Goal: Communication & Community: Answer question/provide support

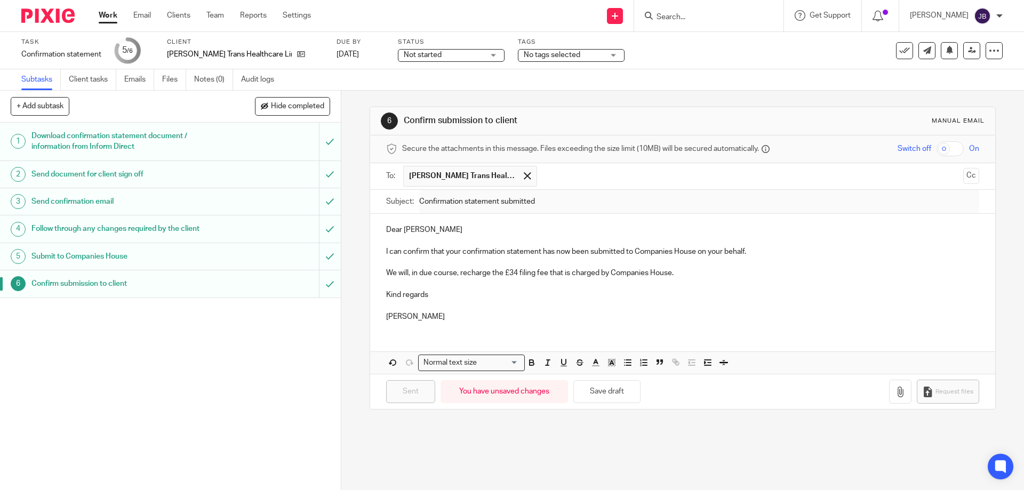
click at [687, 11] on form at bounding box center [712, 15] width 114 height 13
click at [679, 14] on input "Search" at bounding box center [703, 18] width 96 height 10
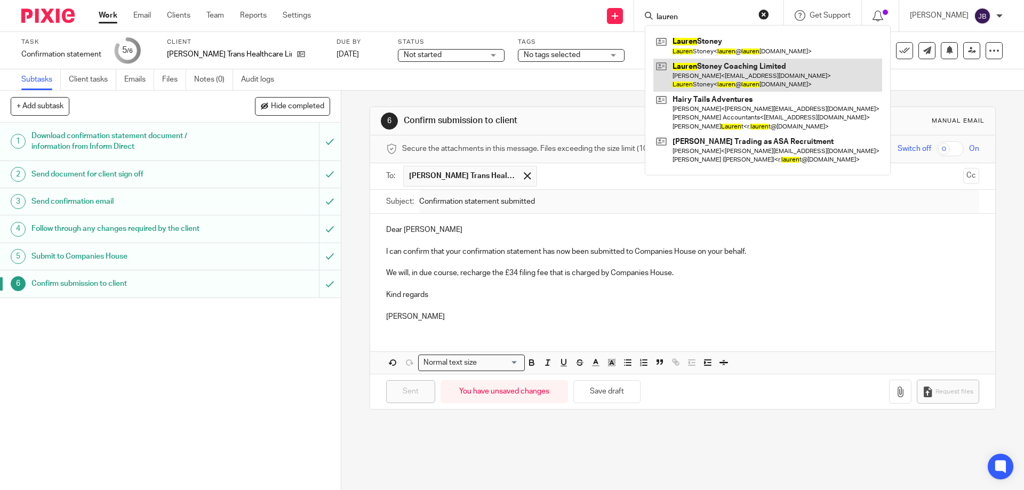
type input "lauren"
click at [728, 81] on link at bounding box center [767, 75] width 229 height 33
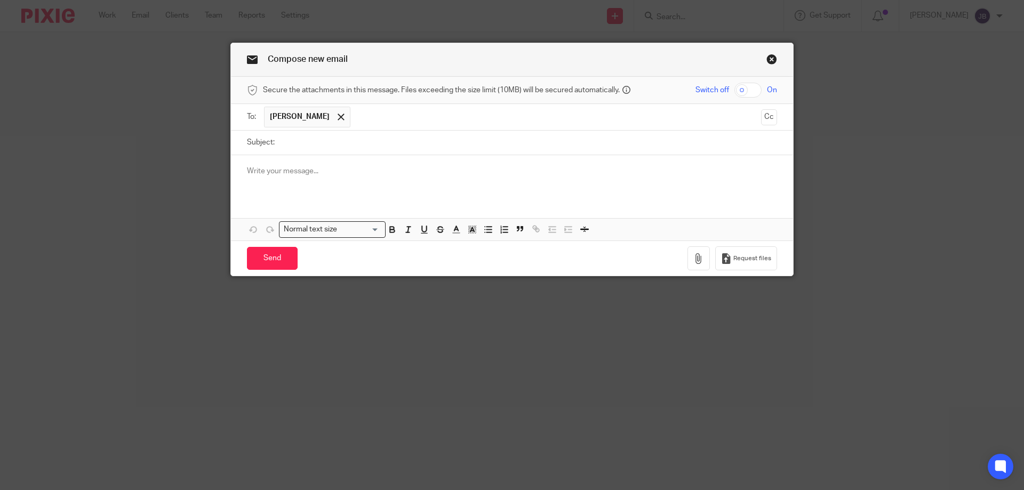
click at [306, 142] on input "Subject:" at bounding box center [528, 143] width 497 height 24
type input "Queries for July"
click at [309, 186] on div at bounding box center [512, 176] width 562 height 42
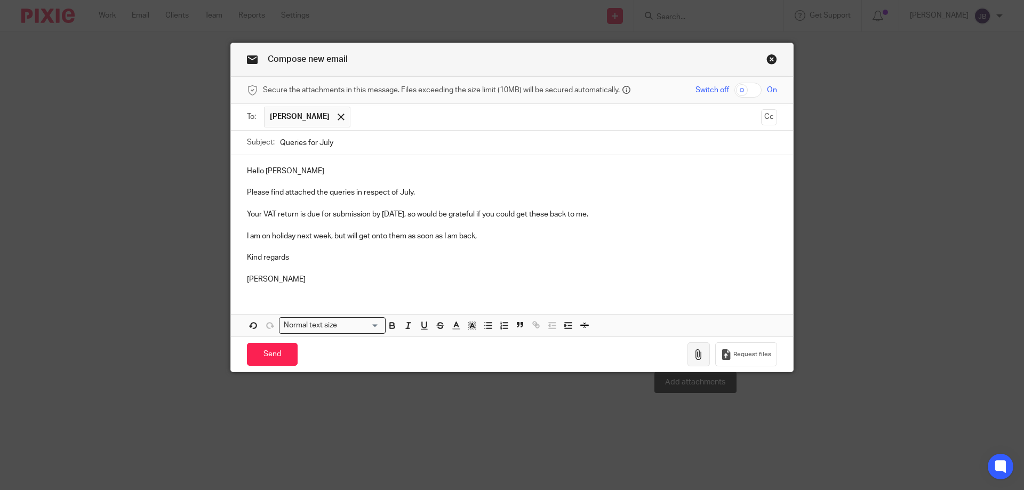
click at [699, 350] on icon "button" at bounding box center [698, 354] width 11 height 11
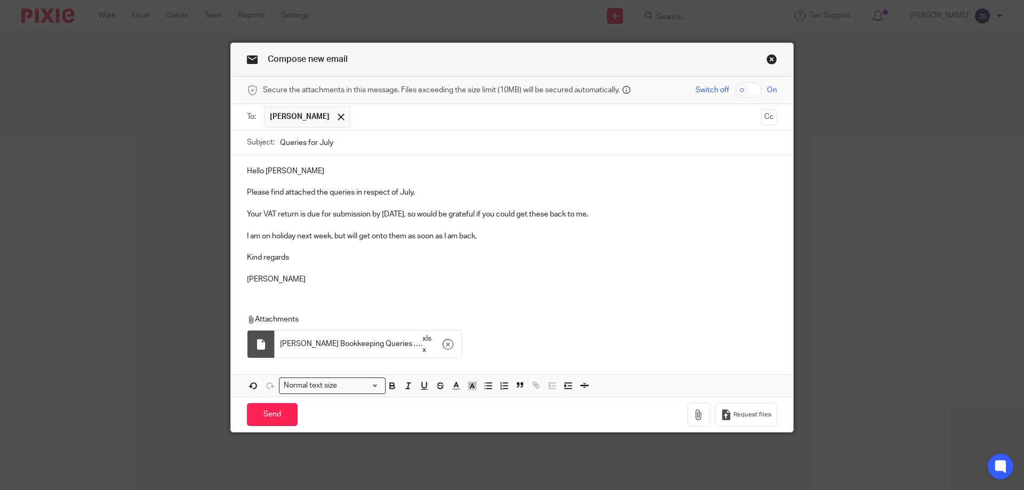
click at [741, 86] on input "checkbox" at bounding box center [747, 90] width 27 height 15
checkbox input "true"
click at [261, 416] on input "Send" at bounding box center [272, 414] width 51 height 23
